Goal: Task Accomplishment & Management: Use online tool/utility

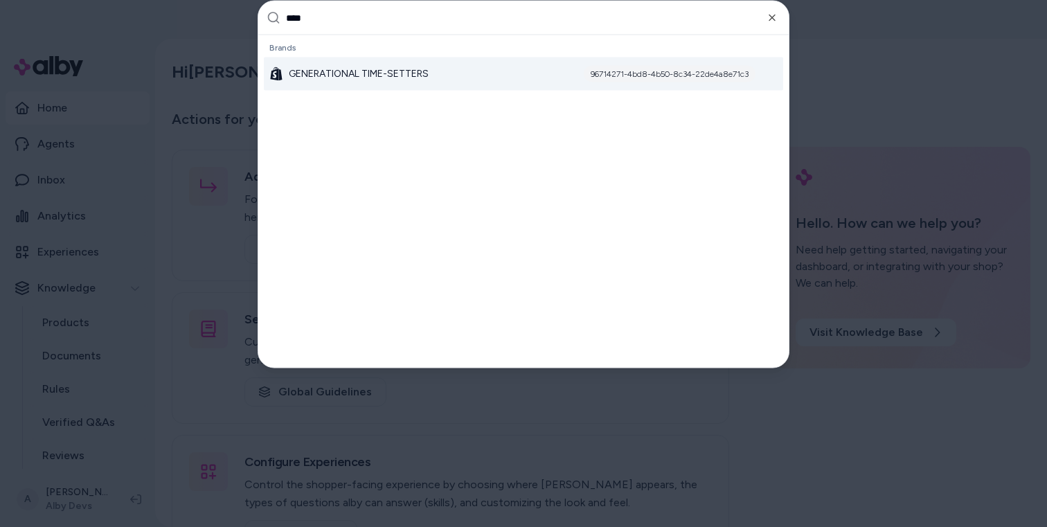
type input "*****"
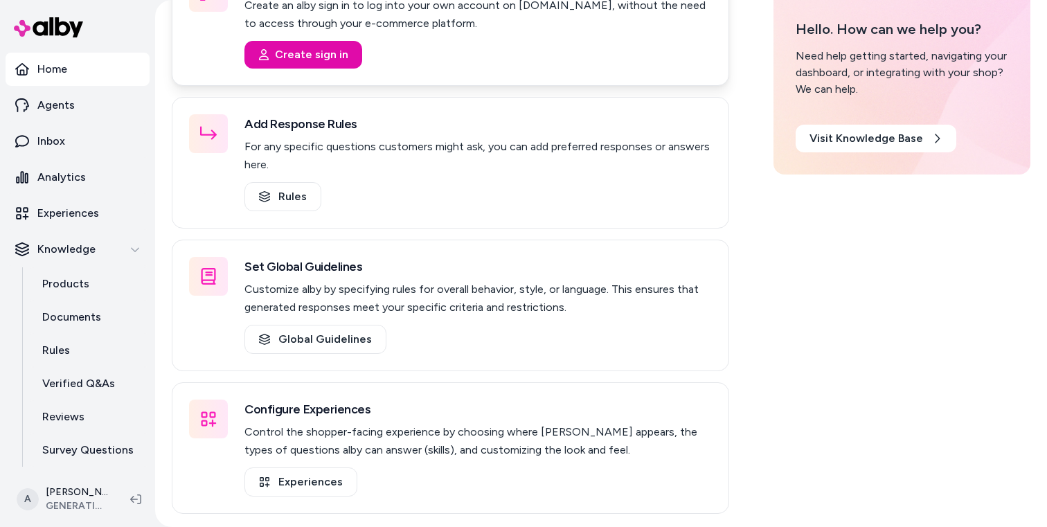
scroll to position [308, 0]
click at [100, 277] on link "Products" at bounding box center [88, 283] width 121 height 33
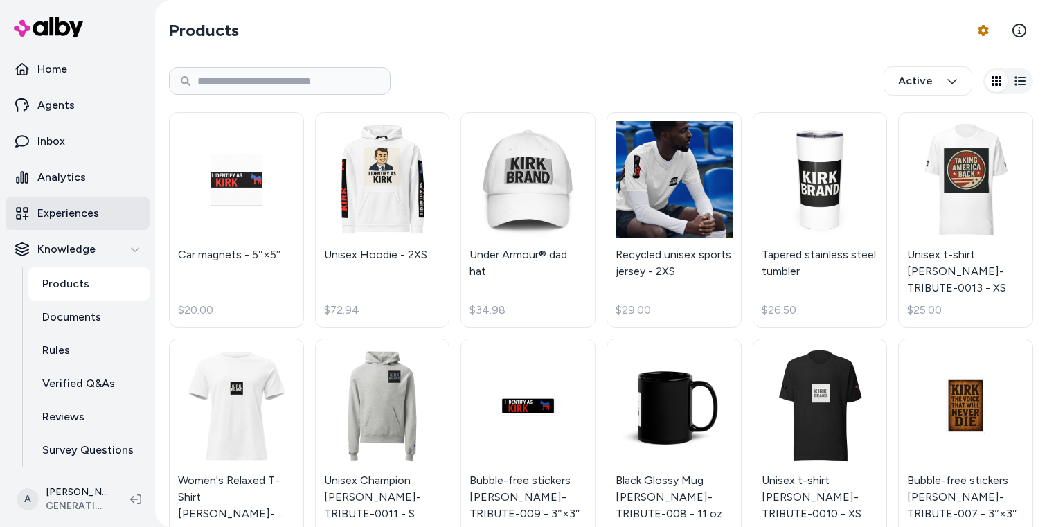
click at [87, 217] on p "Experiences" at bounding box center [68, 213] width 62 height 17
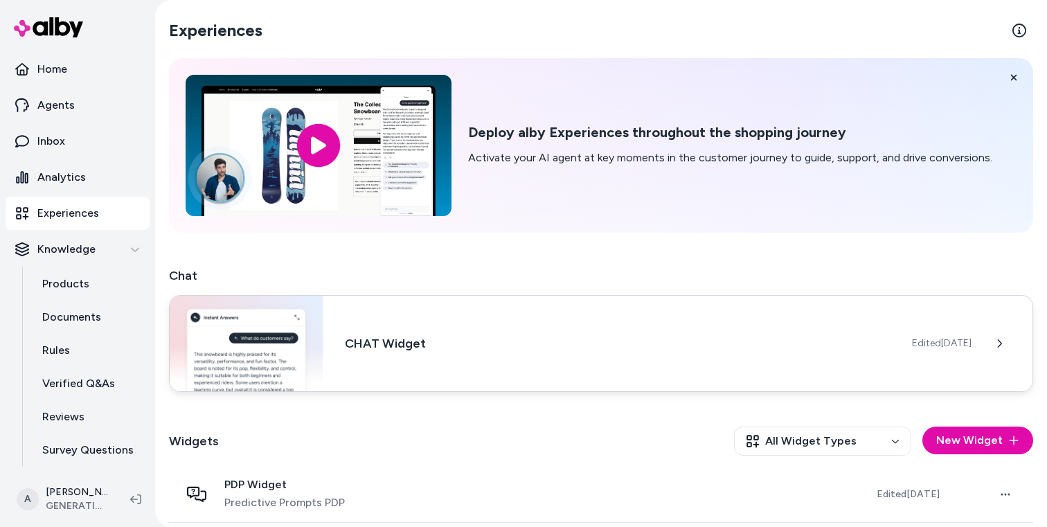
scroll to position [62, 0]
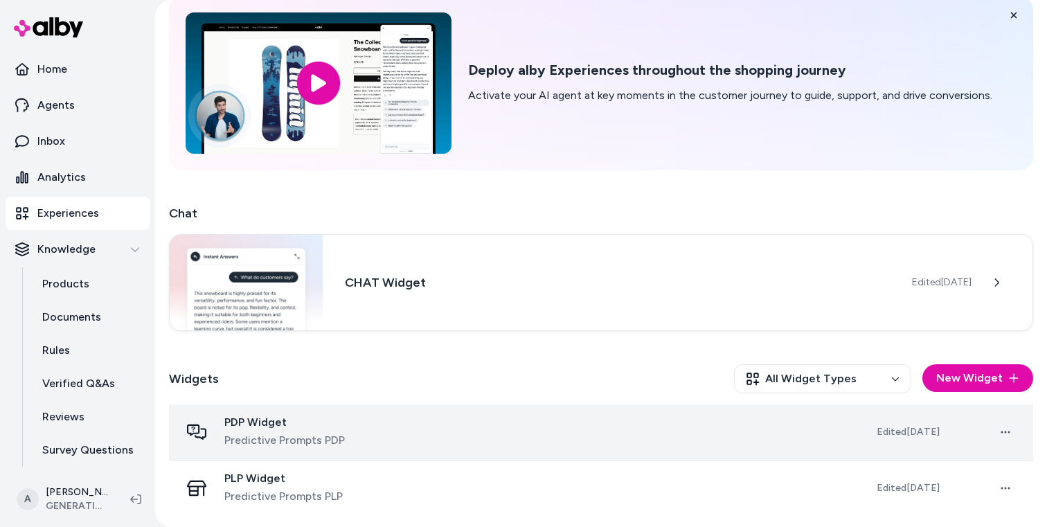
click at [402, 449] on td "PDP Widget Predictive Prompts PDP" at bounding box center [517, 433] width 697 height 56
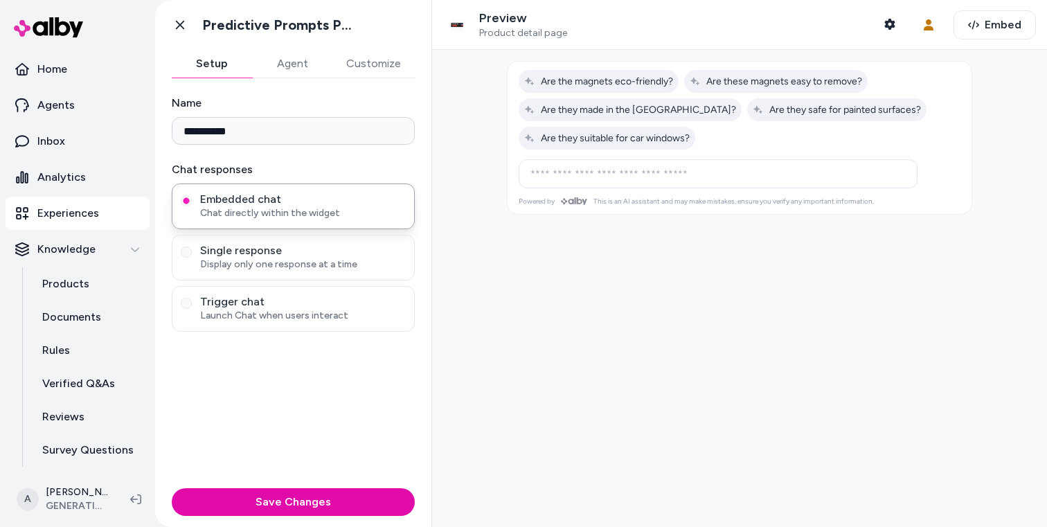
click at [454, 23] on img at bounding box center [457, 25] width 28 height 28
click at [886, 17] on button "Shopper Context" at bounding box center [890, 24] width 28 height 28
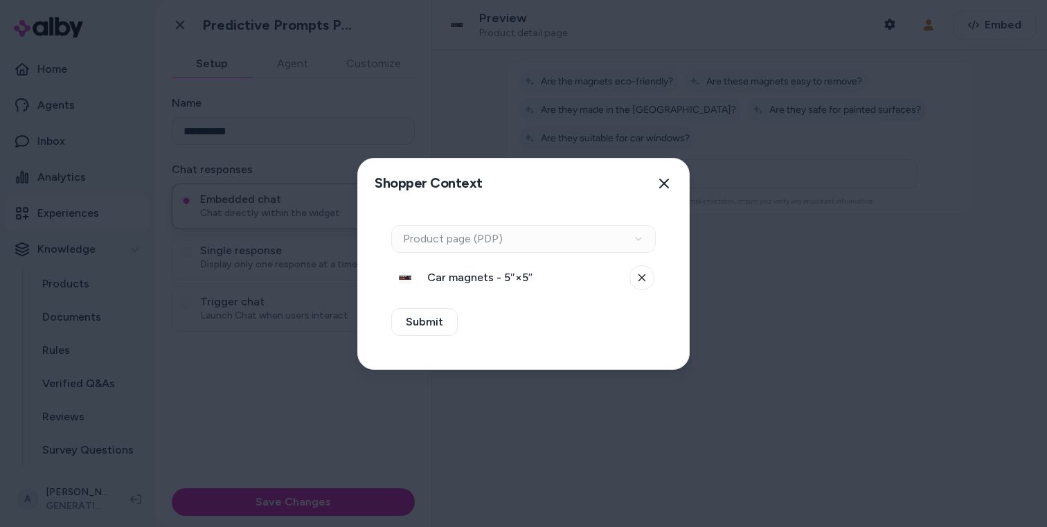
click at [578, 239] on div "Context Type Product page (PDP)" at bounding box center [523, 239] width 265 height 28
click at [646, 274] on button at bounding box center [642, 277] width 25 height 25
click at [445, 274] on button "Select a product" at bounding box center [523, 278] width 265 height 28
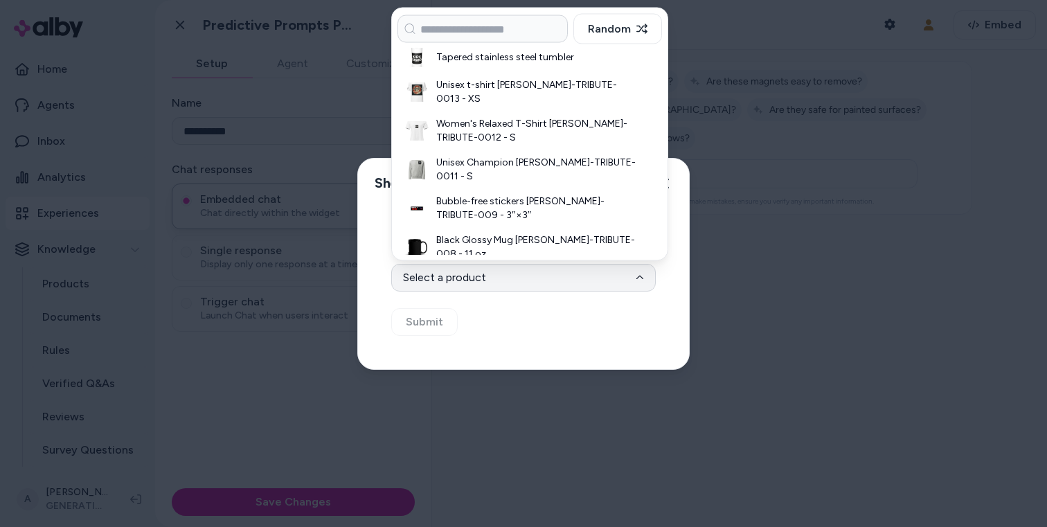
scroll to position [134, 0]
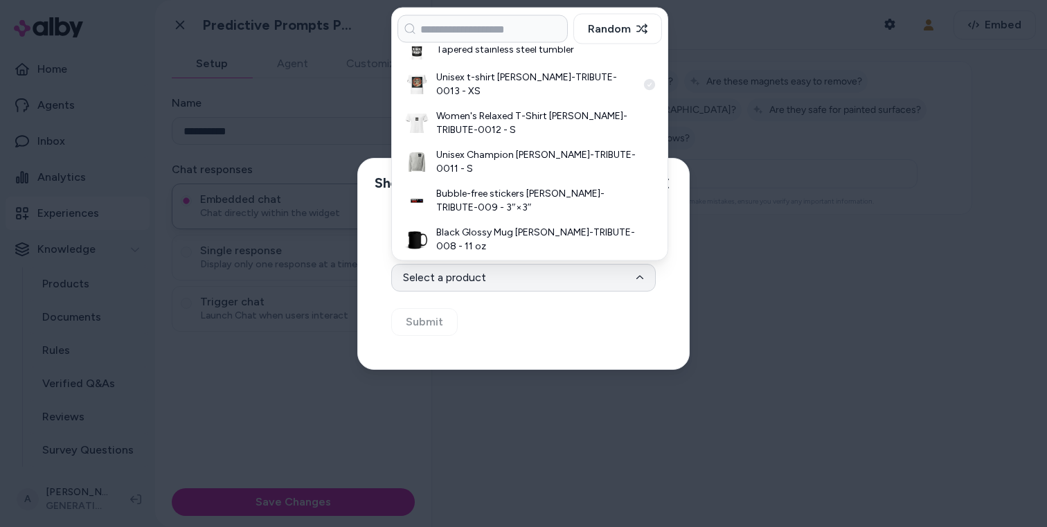
click at [546, 82] on h3 "Unisex t-shirt KIRK-TRIBUTE-0013 - XS" at bounding box center [536, 85] width 201 height 28
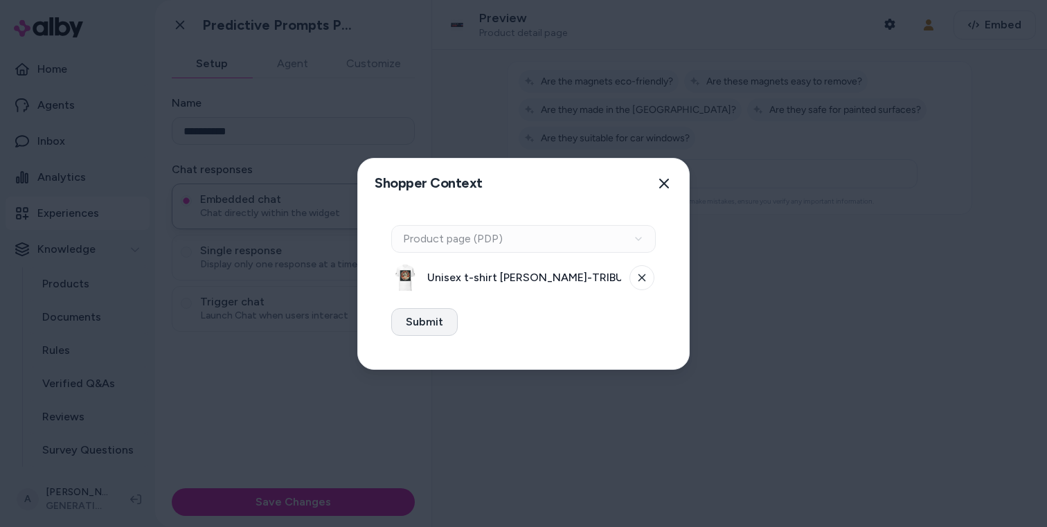
click at [435, 328] on button "Submit" at bounding box center [424, 322] width 66 height 28
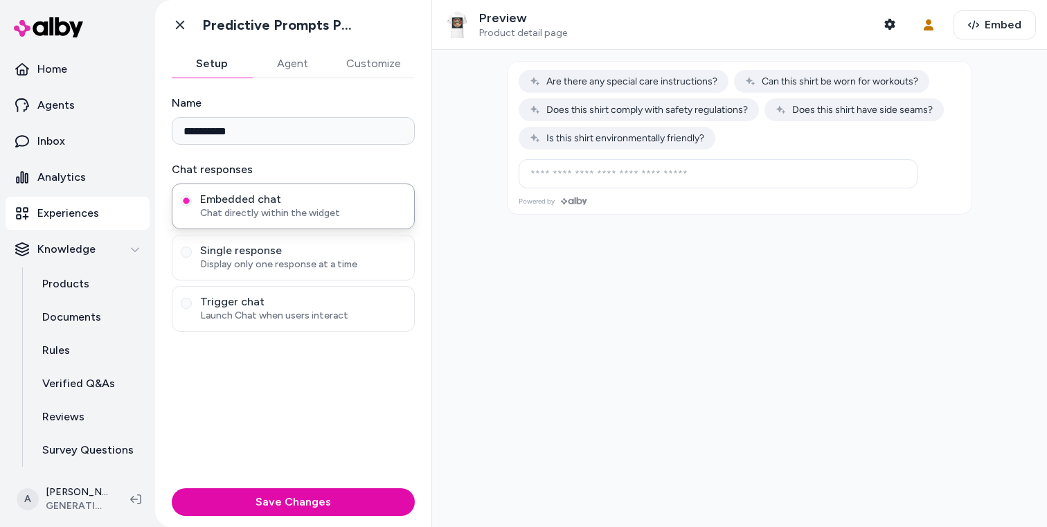
click at [545, 281] on div at bounding box center [739, 288] width 615 height 477
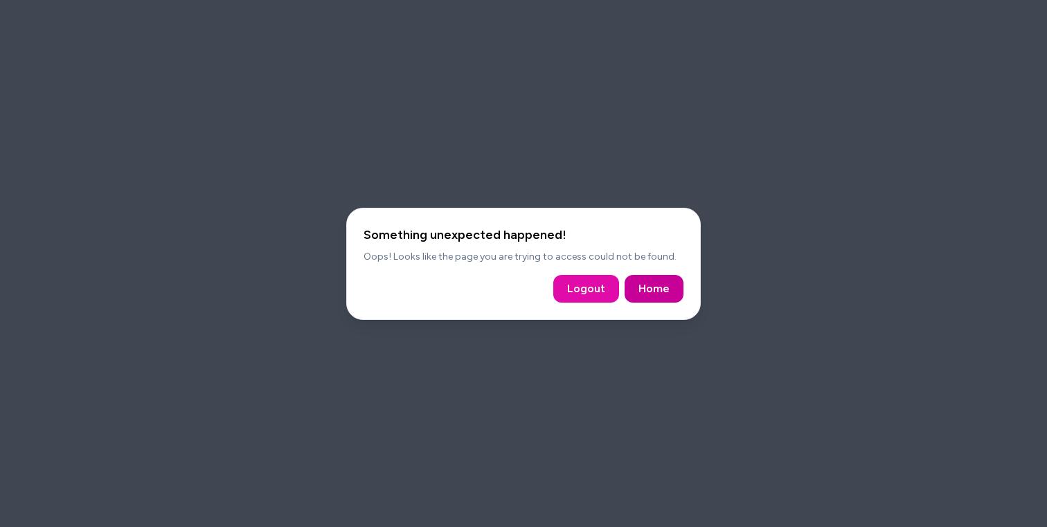
click at [662, 289] on link "Home" at bounding box center [654, 289] width 31 height 17
